Goal: Navigation & Orientation: Find specific page/section

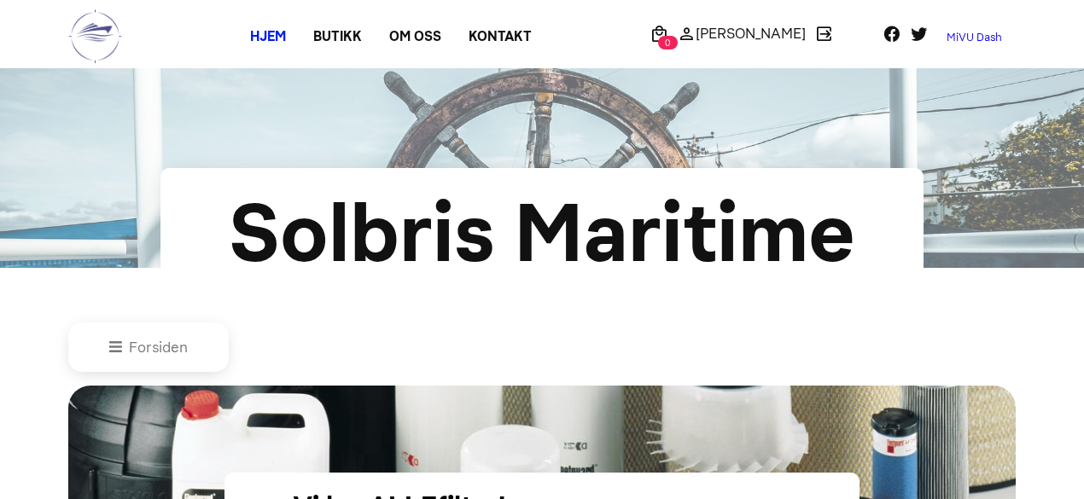
click at [970, 33] on link "MiVU Dash" at bounding box center [974, 37] width 83 height 27
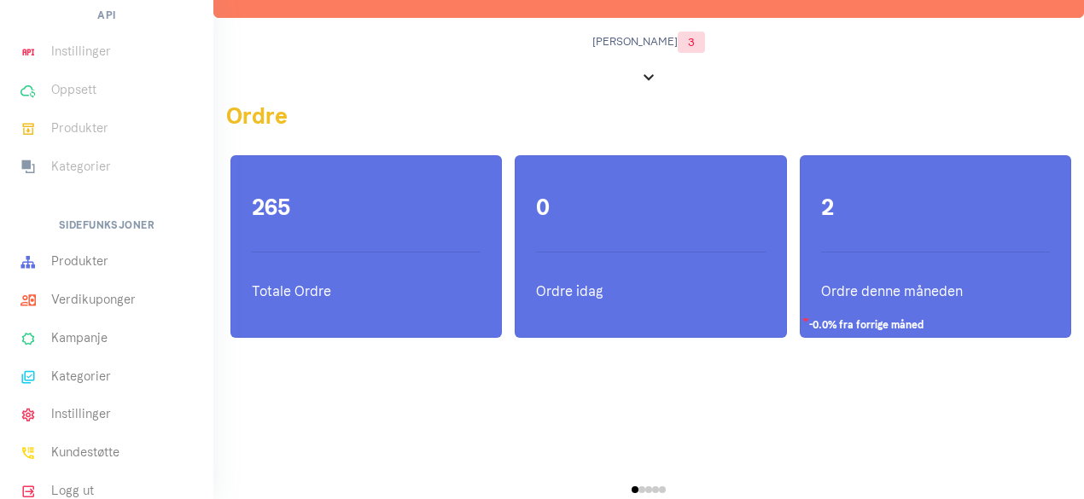
scroll to position [343, 0]
click at [84, 260] on link "Produkter" at bounding box center [106, 261] width 213 height 38
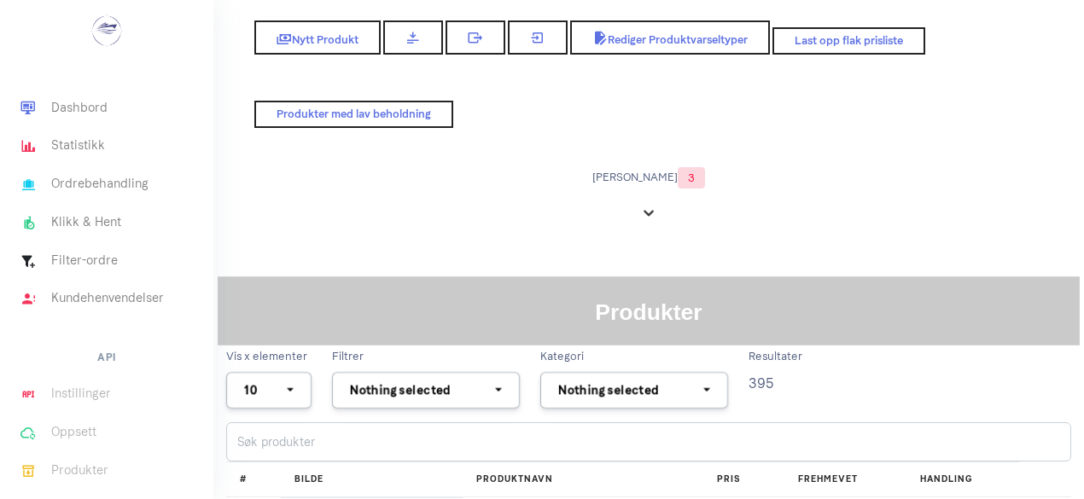
select select
click at [654, 207] on icon at bounding box center [649, 212] width 10 height 12
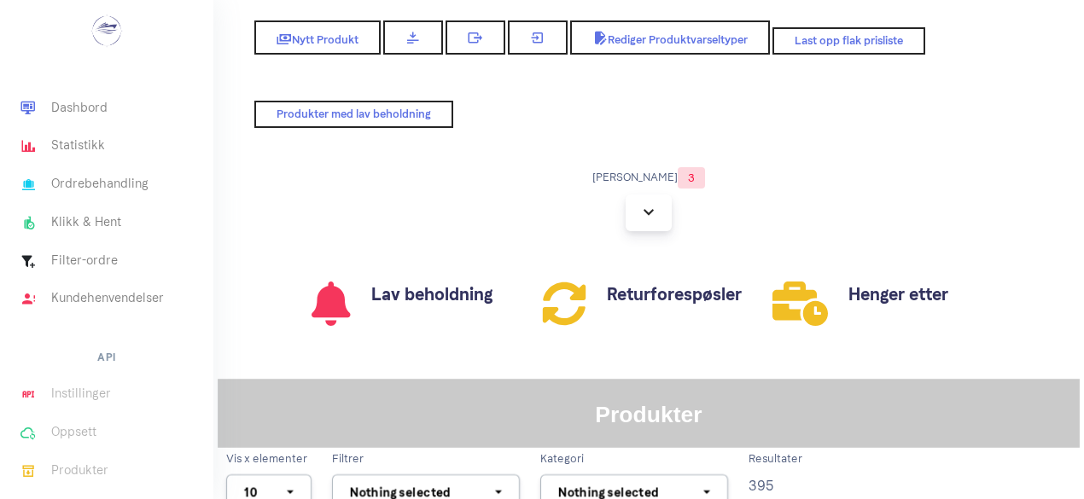
click at [654, 207] on icon at bounding box center [649, 212] width 10 height 12
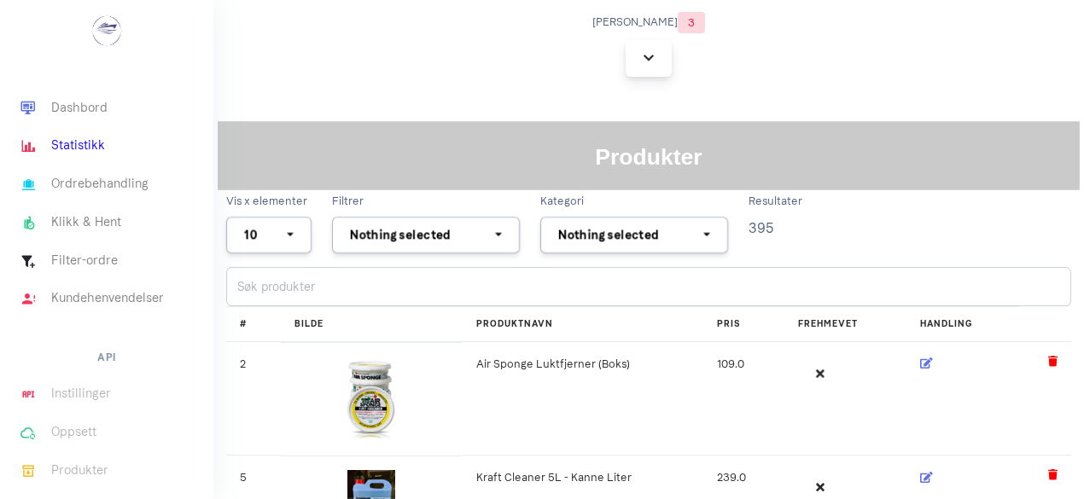
scroll to position [203, 0]
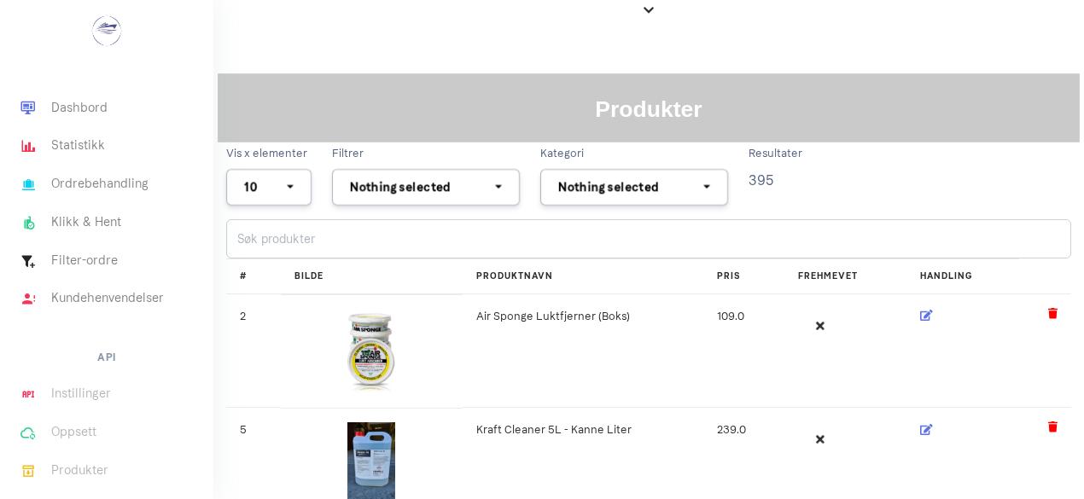
click at [122, 327] on ul "Dashbord Statistikk Ordrebehandling Klikk & Hent Filter-ordre Kundehenvendelser…" at bounding box center [106, 471] width 213 height 764
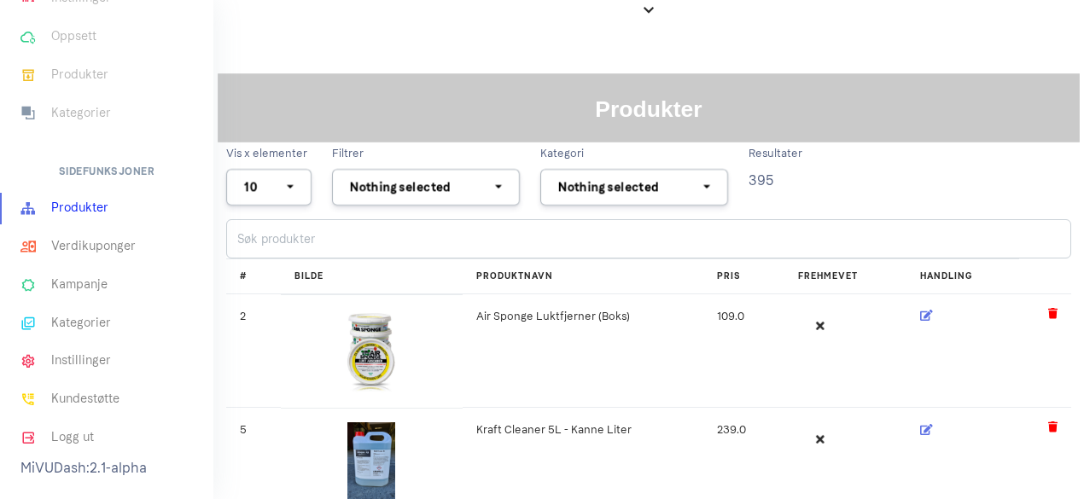
scroll to position [403, 0]
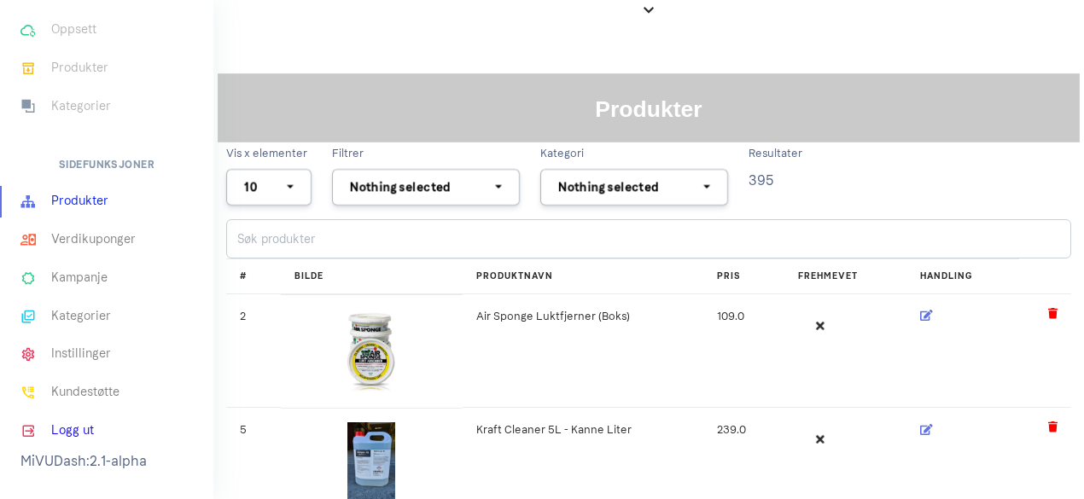
click at [79, 432] on link "Logg ut" at bounding box center [106, 431] width 213 height 38
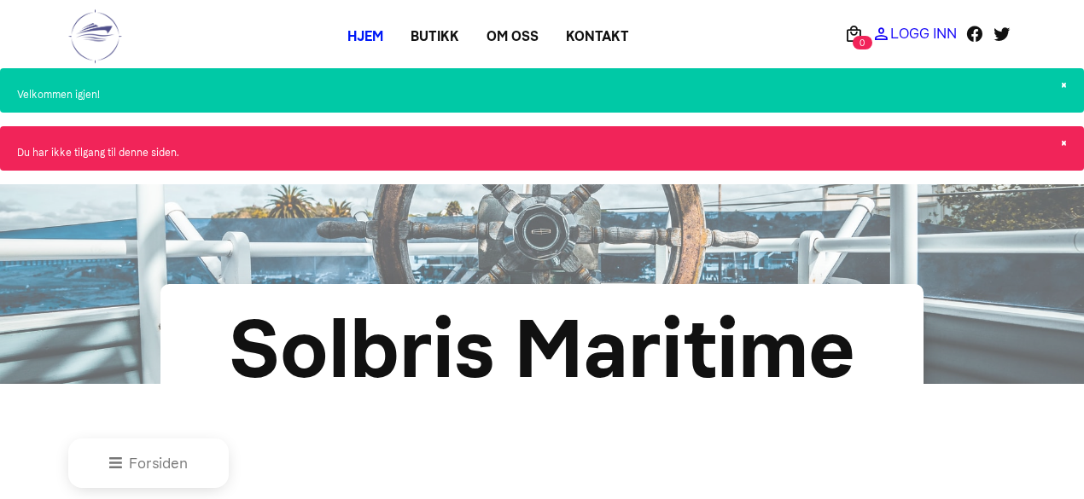
click at [908, 33] on p "Logg Inn" at bounding box center [923, 33] width 67 height 0
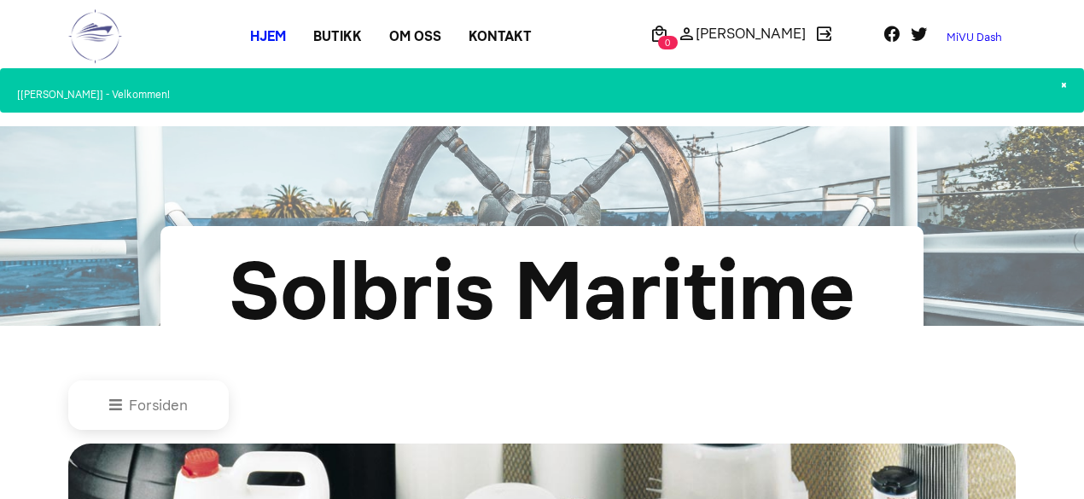
click at [961, 39] on link "MiVU Dash" at bounding box center [974, 37] width 83 height 27
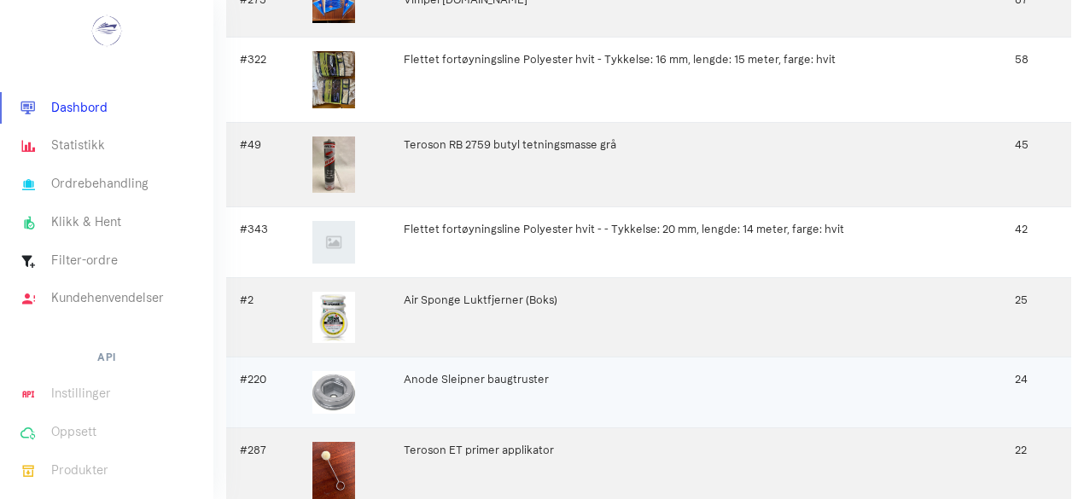
scroll to position [643, 0]
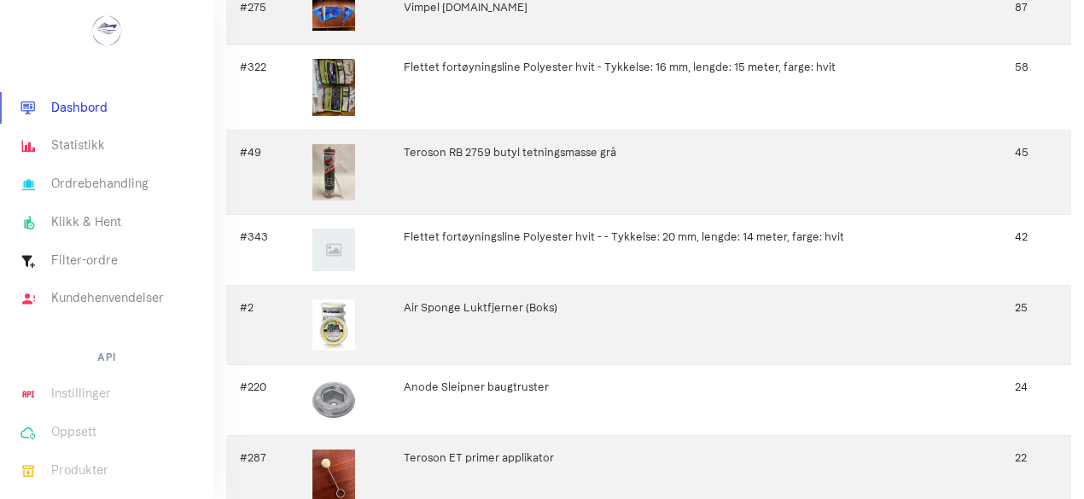
click at [143, 336] on ul "Dashbord Statistikk Ordrebehandling Klikk & Hent Filter-ordre Kundehenvendelser…" at bounding box center [106, 471] width 213 height 764
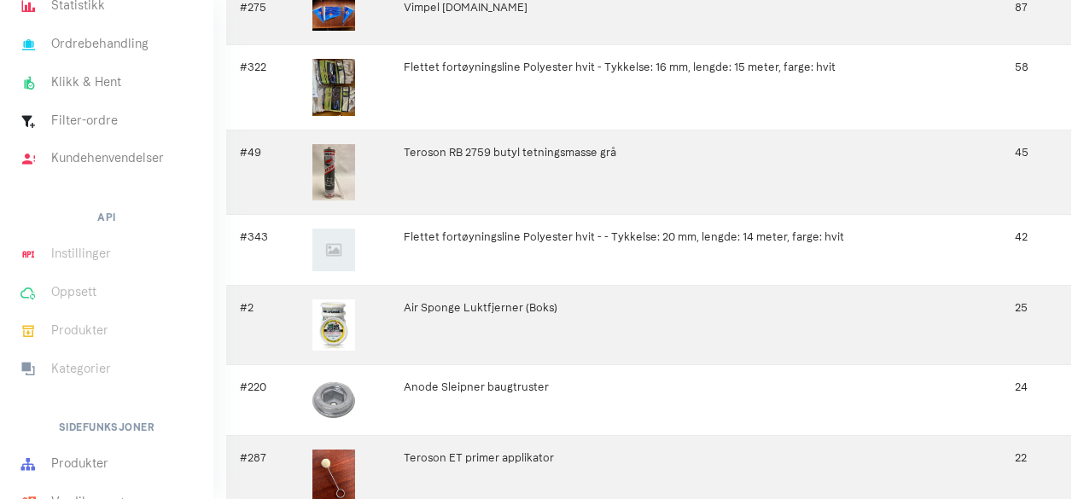
scroll to position [147, 0]
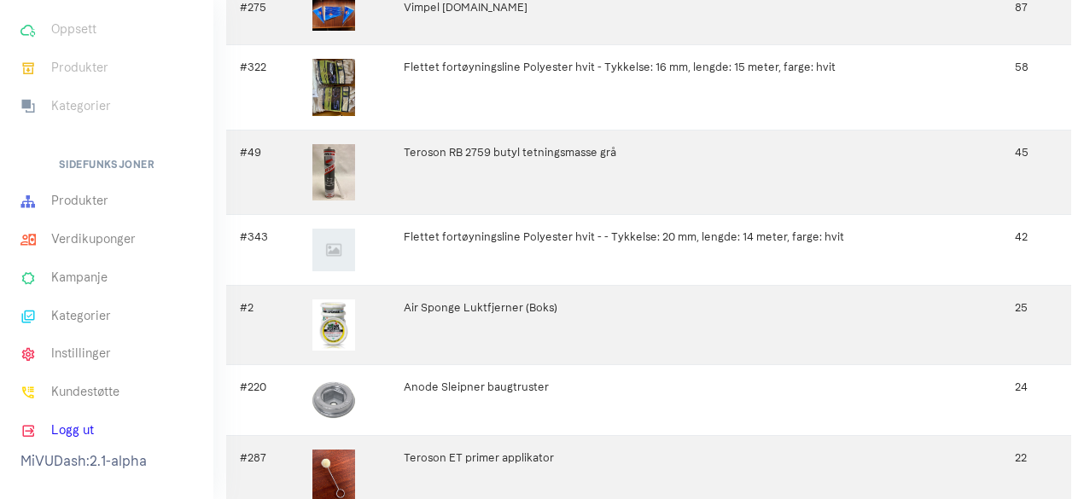
click at [72, 423] on link "Logg ut" at bounding box center [106, 431] width 213 height 38
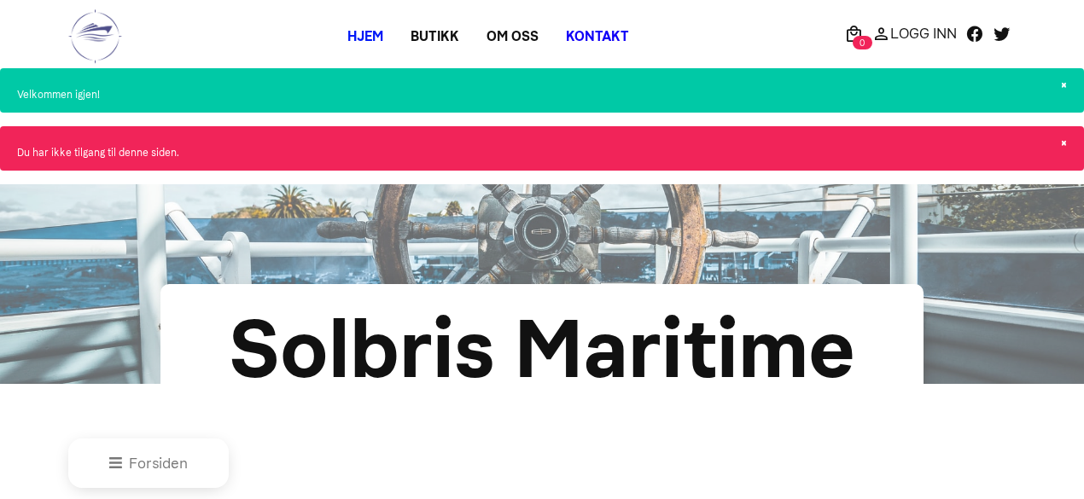
click at [597, 41] on link "Kontakt" at bounding box center [597, 36] width 90 height 31
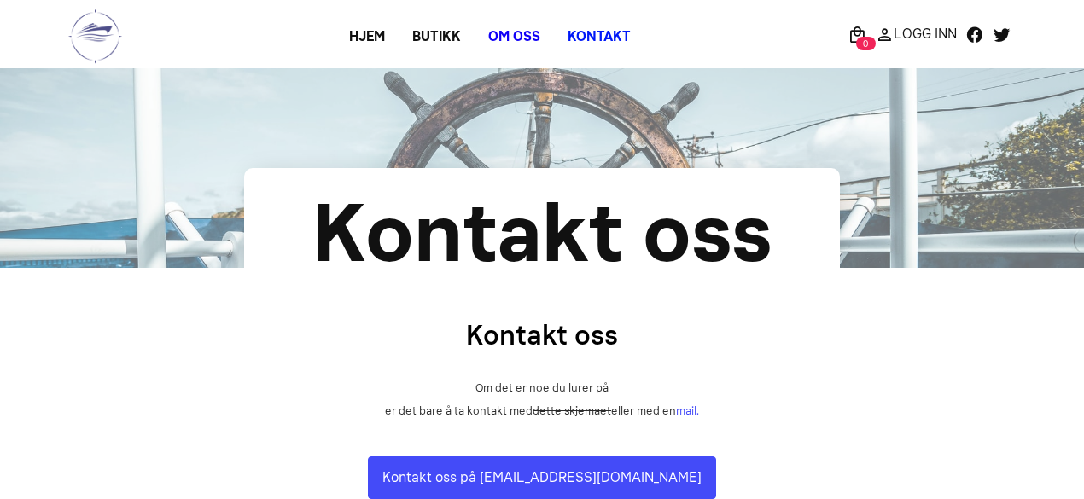
click at [510, 35] on link "Om oss" at bounding box center [514, 36] width 79 height 31
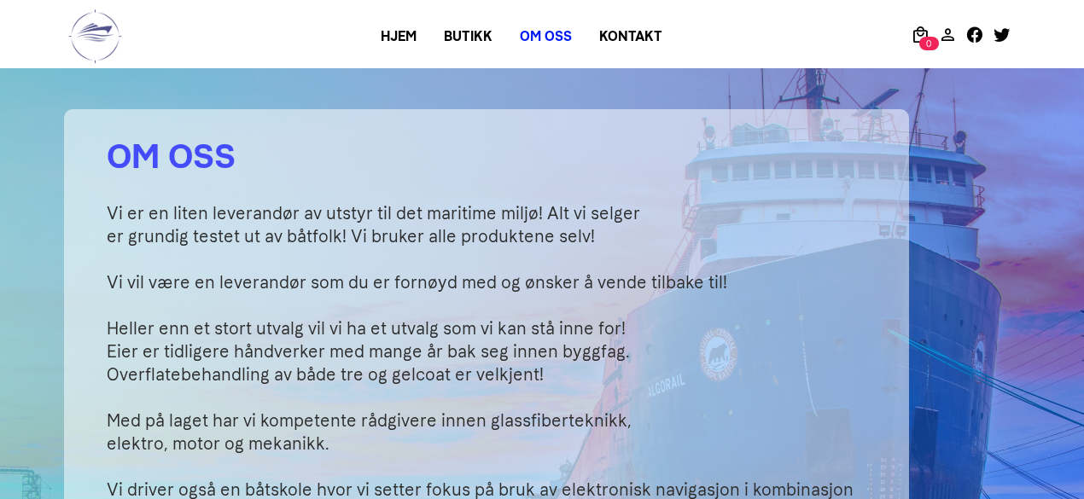
click at [462, 37] on link "Butikk" at bounding box center [468, 36] width 76 height 31
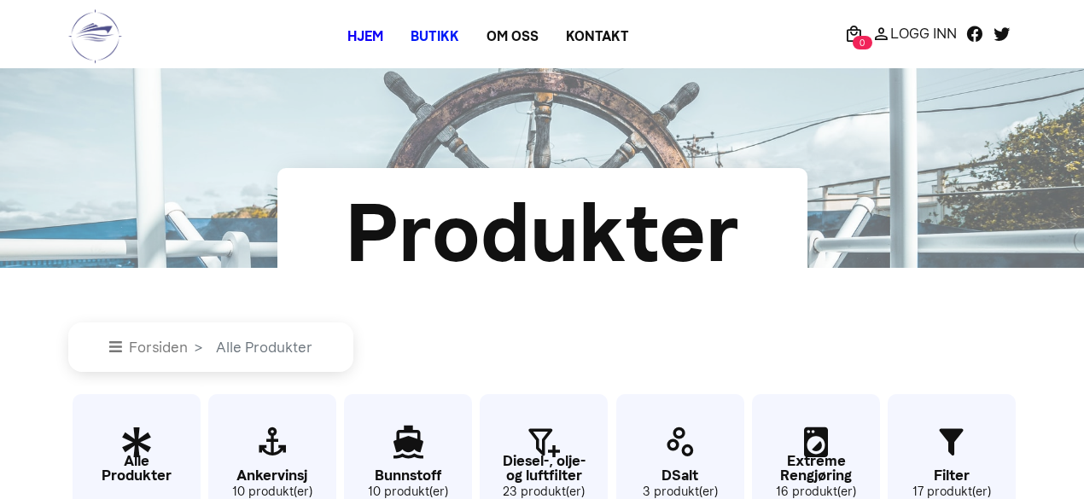
click at [377, 28] on link "Hjem" at bounding box center [365, 36] width 63 height 31
